Goal: Information Seeking & Learning: Learn about a topic

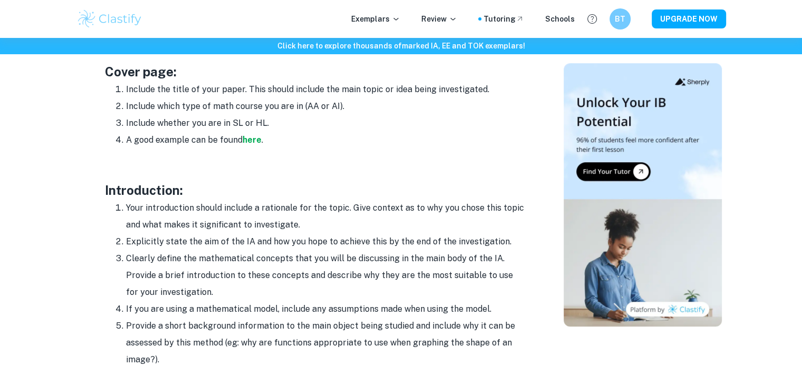
scroll to position [567, 0]
click at [255, 143] on strong "here" at bounding box center [252, 141] width 19 height 10
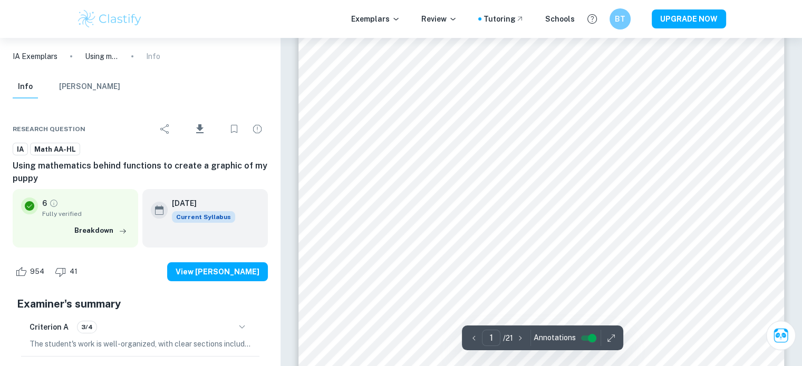
scroll to position [83, 0]
